Goal: Obtain resource: Download file/media

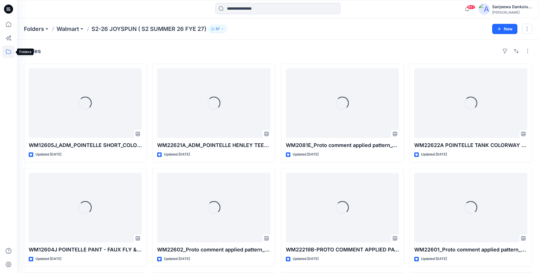
click at [5, 50] on icon at bounding box center [8, 51] width 13 height 13
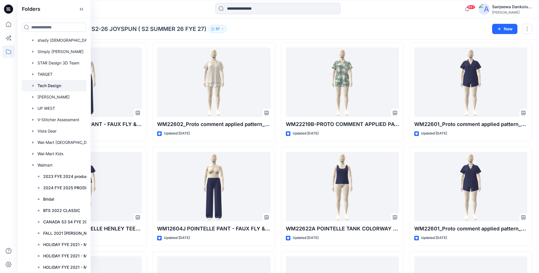
scroll to position [1445, 0]
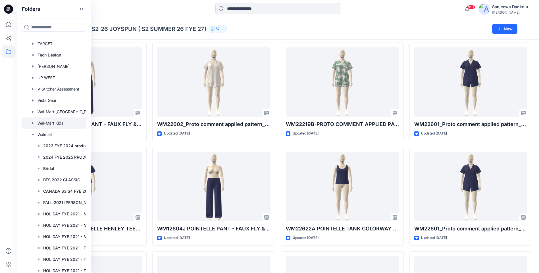
click at [58, 122] on div at bounding box center [64, 123] width 85 height 11
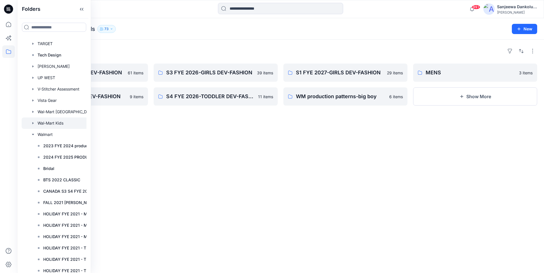
click at [164, 38] on div "Folders Wal-Mart Kids 73 New" at bounding box center [280, 29] width 526 height 22
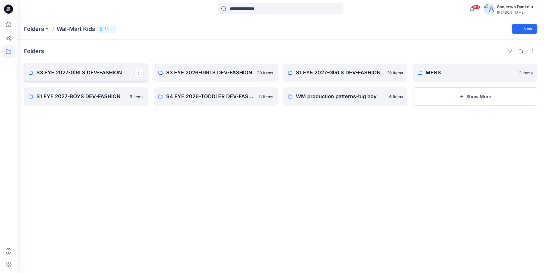
click at [119, 70] on p "S3 FYE 2027-GIRLS DEV-FASHION" at bounding box center [85, 73] width 98 height 8
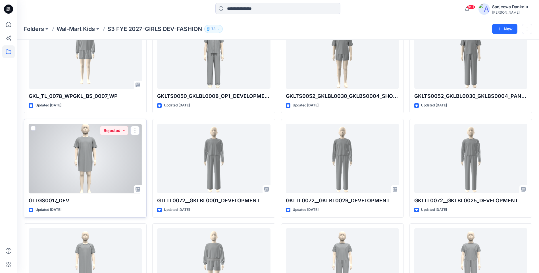
scroll to position [1096, 0]
click at [137, 131] on button "button" at bounding box center [134, 130] width 9 height 9
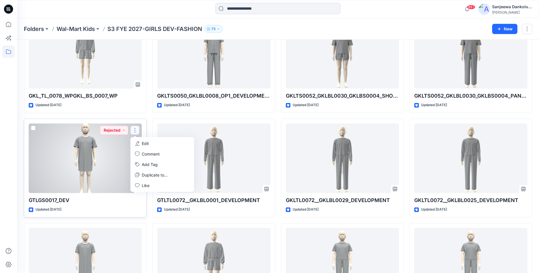
click at [90, 154] on div at bounding box center [85, 159] width 113 height 70
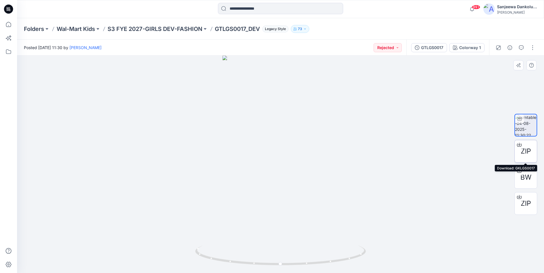
click at [526, 157] on div "ZIP" at bounding box center [525, 151] width 23 height 23
click at [524, 200] on span "ZIP" at bounding box center [525, 204] width 10 height 10
click at [456, 166] on div at bounding box center [280, 165] width 526 height 218
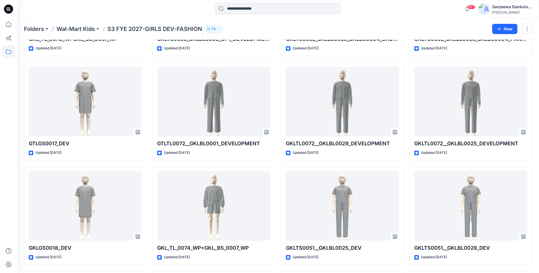
scroll to position [1010, 0]
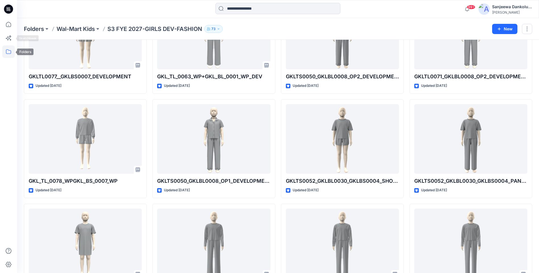
click at [10, 51] on icon at bounding box center [8, 51] width 5 height 5
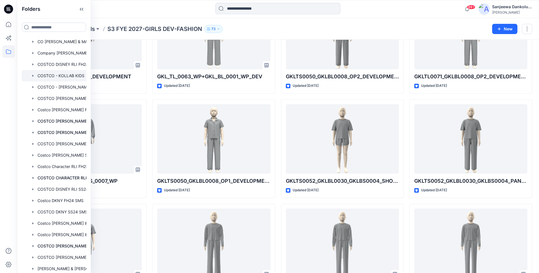
scroll to position [284, 0]
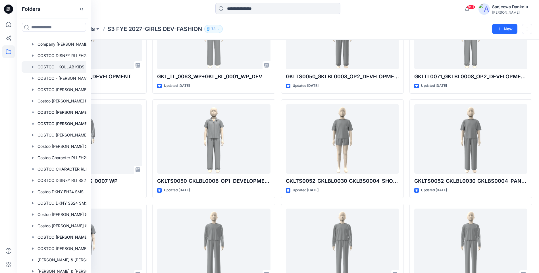
click at [60, 69] on div at bounding box center [62, 66] width 80 height 11
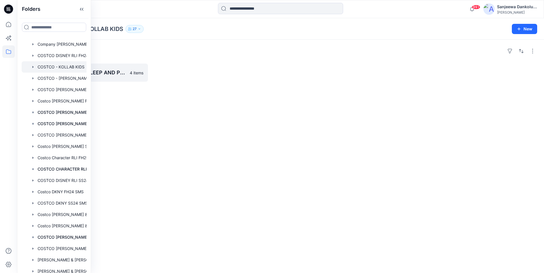
click at [173, 33] on div "Folders COSTCO - KOLLAB KIDS 27 New" at bounding box center [280, 29] width 526 height 22
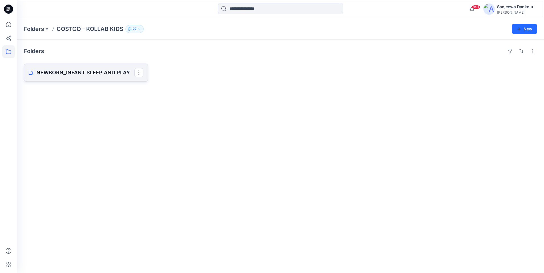
click at [100, 74] on p "NEWBORN_INFANT SLEEP AND PLAY" at bounding box center [85, 73] width 98 height 8
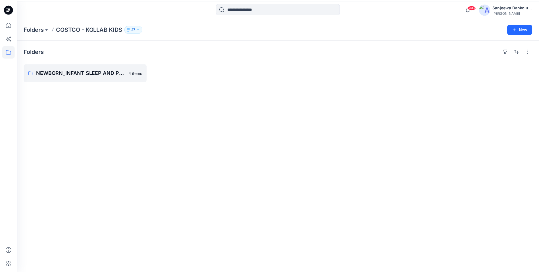
scroll to position [1010, 0]
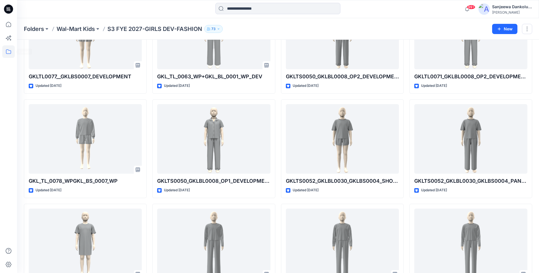
click at [5, 52] on icon at bounding box center [8, 51] width 13 height 13
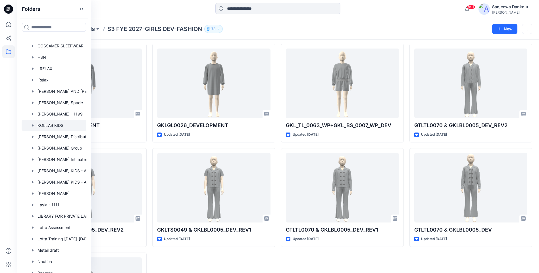
scroll to position [961, 0]
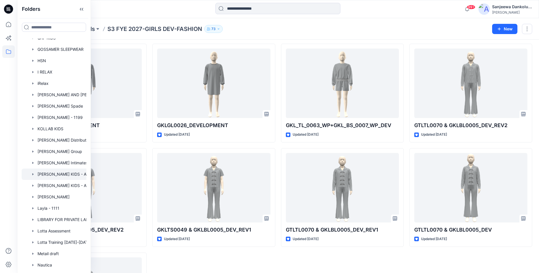
click at [63, 171] on div at bounding box center [64, 174] width 85 height 11
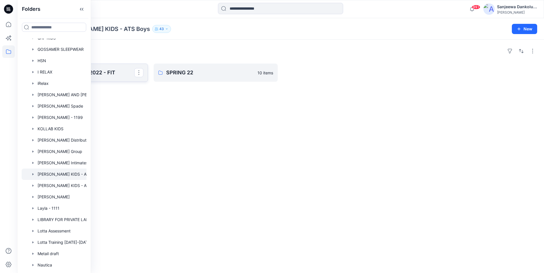
click at [121, 74] on p "BOYS FALL HOLIDAY 2022 - FIT" at bounding box center [85, 73] width 98 height 8
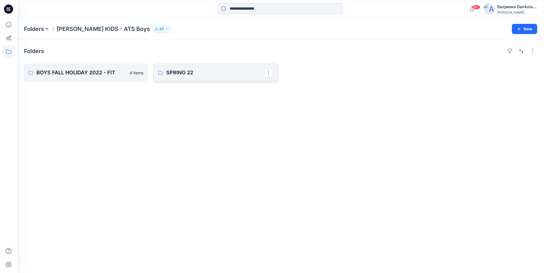
click at [209, 65] on link "SPRING 22" at bounding box center [216, 73] width 124 height 18
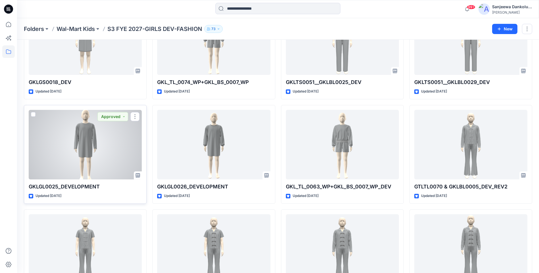
scroll to position [1351, 0]
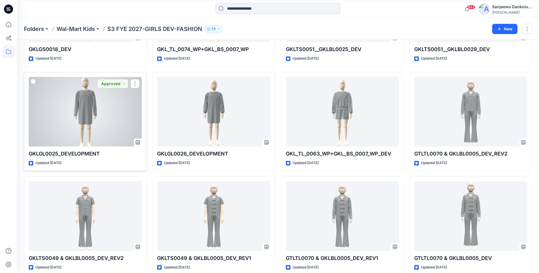
click at [106, 112] on div at bounding box center [85, 112] width 113 height 70
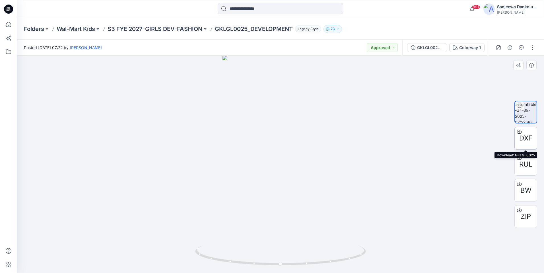
click at [522, 141] on span "DXF" at bounding box center [525, 138] width 13 height 10
click at [419, 136] on div at bounding box center [280, 165] width 526 height 218
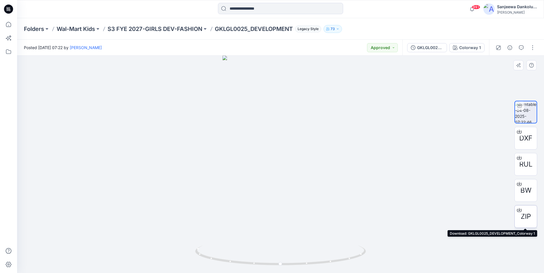
click at [529, 215] on span "ZIP" at bounding box center [525, 217] width 10 height 10
click at [416, 150] on div at bounding box center [280, 165] width 526 height 218
click at [525, 210] on div "ZIP" at bounding box center [525, 217] width 23 height 23
drag, startPoint x: 457, startPoint y: 148, endPoint x: 461, endPoint y: 150, distance: 4.3
click at [458, 149] on div at bounding box center [280, 165] width 526 height 218
